Goal: Information Seeking & Learning: Find specific fact

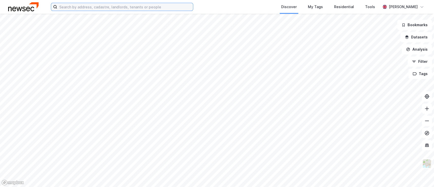
click at [94, 7] on input at bounding box center [125, 7] width 136 height 8
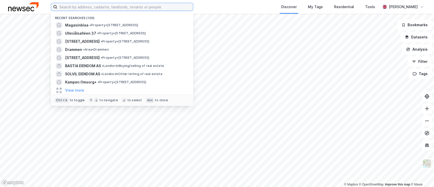
paste input "[PERSON_NAME]"
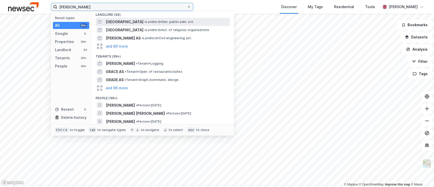
scroll to position [67, 0]
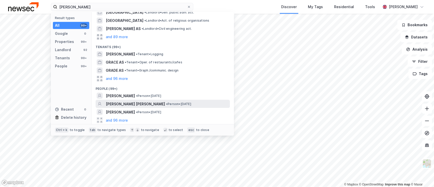
click at [131, 104] on span "[PERSON_NAME] [PERSON_NAME]" at bounding box center [135, 104] width 59 height 6
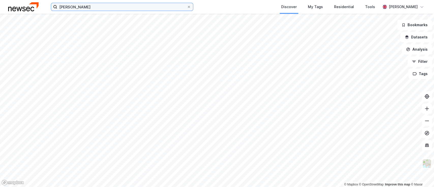
click at [94, 7] on input "[PERSON_NAME]" at bounding box center [122, 7] width 130 height 8
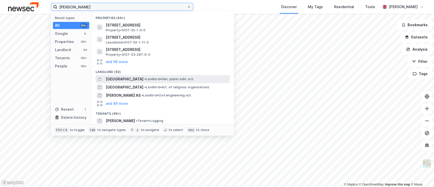
scroll to position [84, 0]
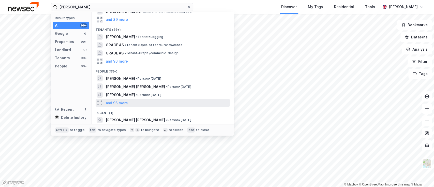
click at [130, 102] on div "and 96 more" at bounding box center [163, 103] width 134 height 8
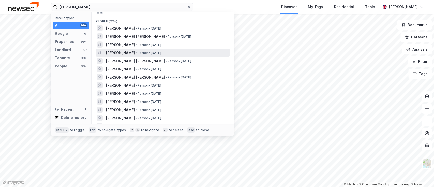
scroll to position [134, 0]
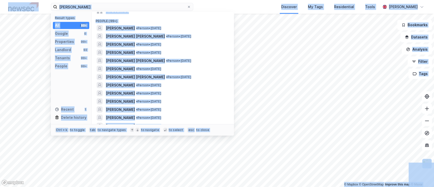
click at [131, 19] on div "People (99+)" at bounding box center [163, 19] width 142 height 9
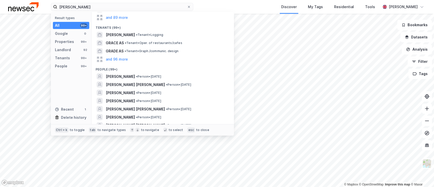
scroll to position [0, 0]
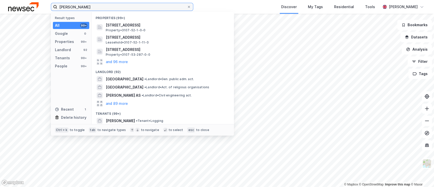
click at [109, 5] on input "[PERSON_NAME]" at bounding box center [122, 7] width 130 height 8
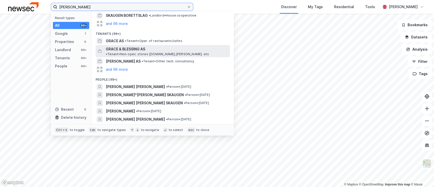
scroll to position [44, 0]
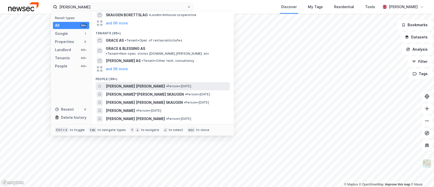
click at [140, 83] on span "[PERSON_NAME] [PERSON_NAME]" at bounding box center [135, 86] width 59 height 6
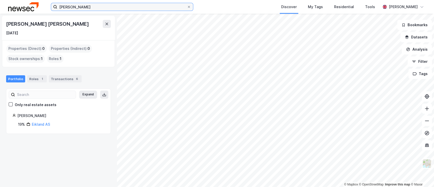
click at [116, 6] on input "[PERSON_NAME]" at bounding box center [122, 7] width 130 height 8
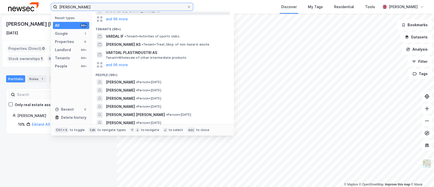
scroll to position [48, 0]
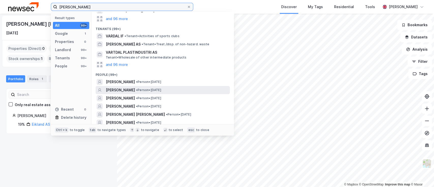
type input "[PERSON_NAME]"
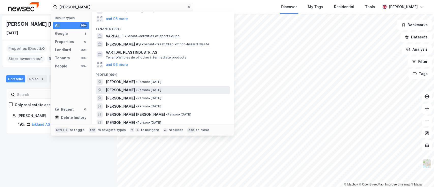
click at [153, 86] on div "[PERSON_NAME] • Person • [DATE]" at bounding box center [163, 90] width 134 height 8
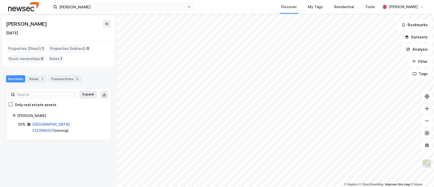
click at [55, 125] on link "[GEOGRAPHIC_DATA], 212/599/0/7" at bounding box center [51, 127] width 38 height 10
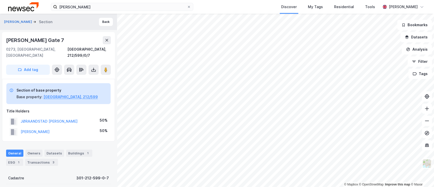
click at [84, 116] on div "JØRAANDSTAD [PERSON_NAME] S 50%" at bounding box center [58, 121] width 104 height 10
click at [71, 116] on div "JØRAANDSTAD [PERSON_NAME] S 50%" at bounding box center [58, 121] width 104 height 10
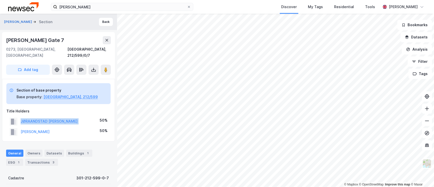
click at [71, 116] on div "JØRAANDSTAD [PERSON_NAME] S 50%" at bounding box center [58, 121] width 104 height 10
copy button "JØRAANDSTAD [PERSON_NAME]"
